Goal: Find specific page/section: Find specific page/section

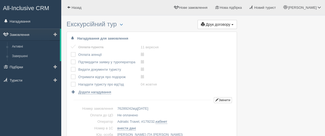
click at [19, 35] on link "Замовлення" at bounding box center [30, 35] width 60 height 12
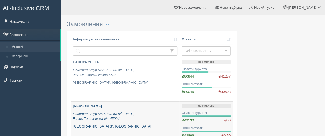
click at [127, 128] on p "[GEOGRAPHIC_DATA] 3*, [GEOGRAPHIC_DATA]" at bounding box center [125, 126] width 104 height 5
